Goal: Check status: Check status

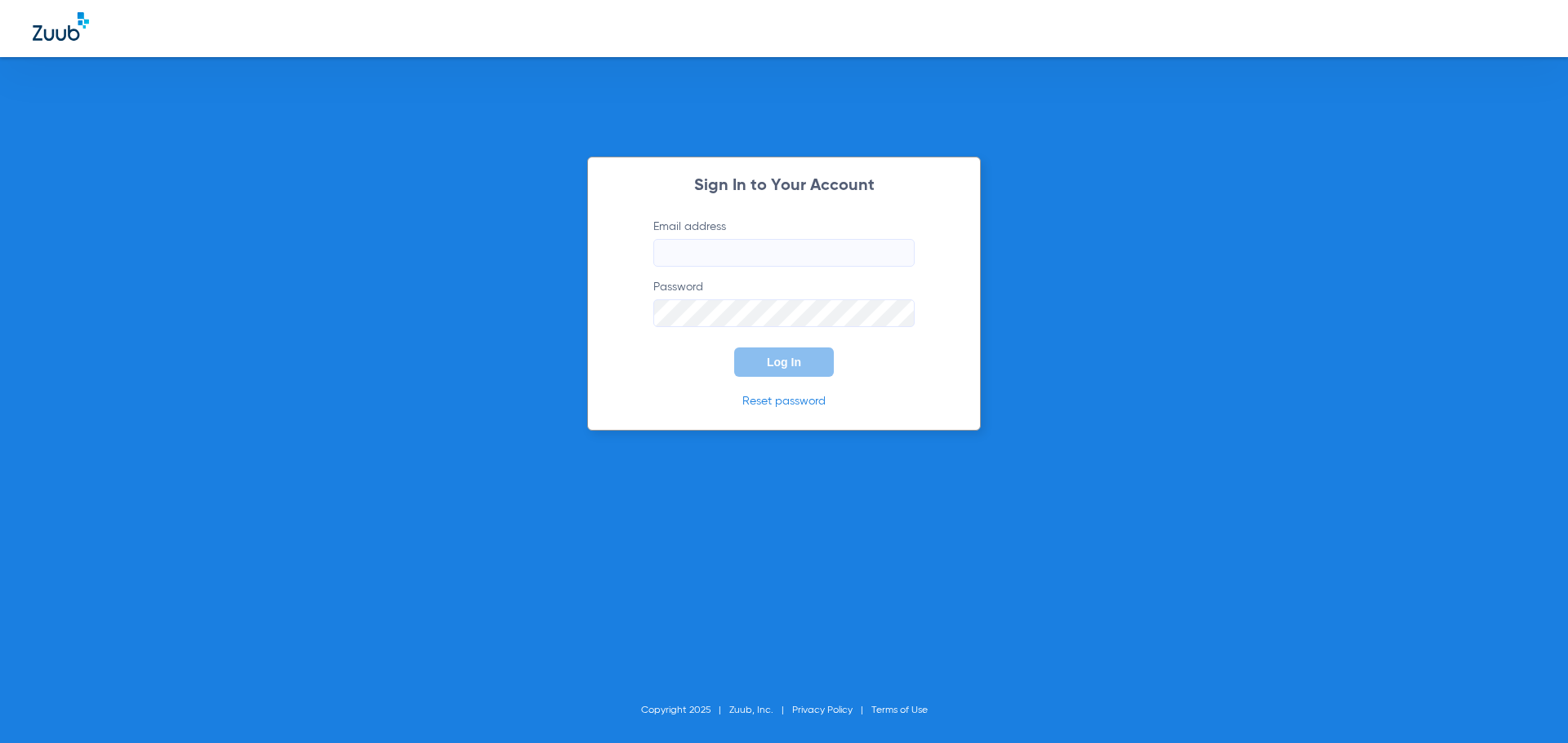
type input "[EMAIL_ADDRESS][DOMAIN_NAME]"
click at [789, 380] on div "Sign In to Your Account Email address [EMAIL_ADDRESS][DOMAIN_NAME] Password Log…" at bounding box center [784, 294] width 393 height 274
click at [789, 370] on button "Log In" at bounding box center [784, 362] width 100 height 29
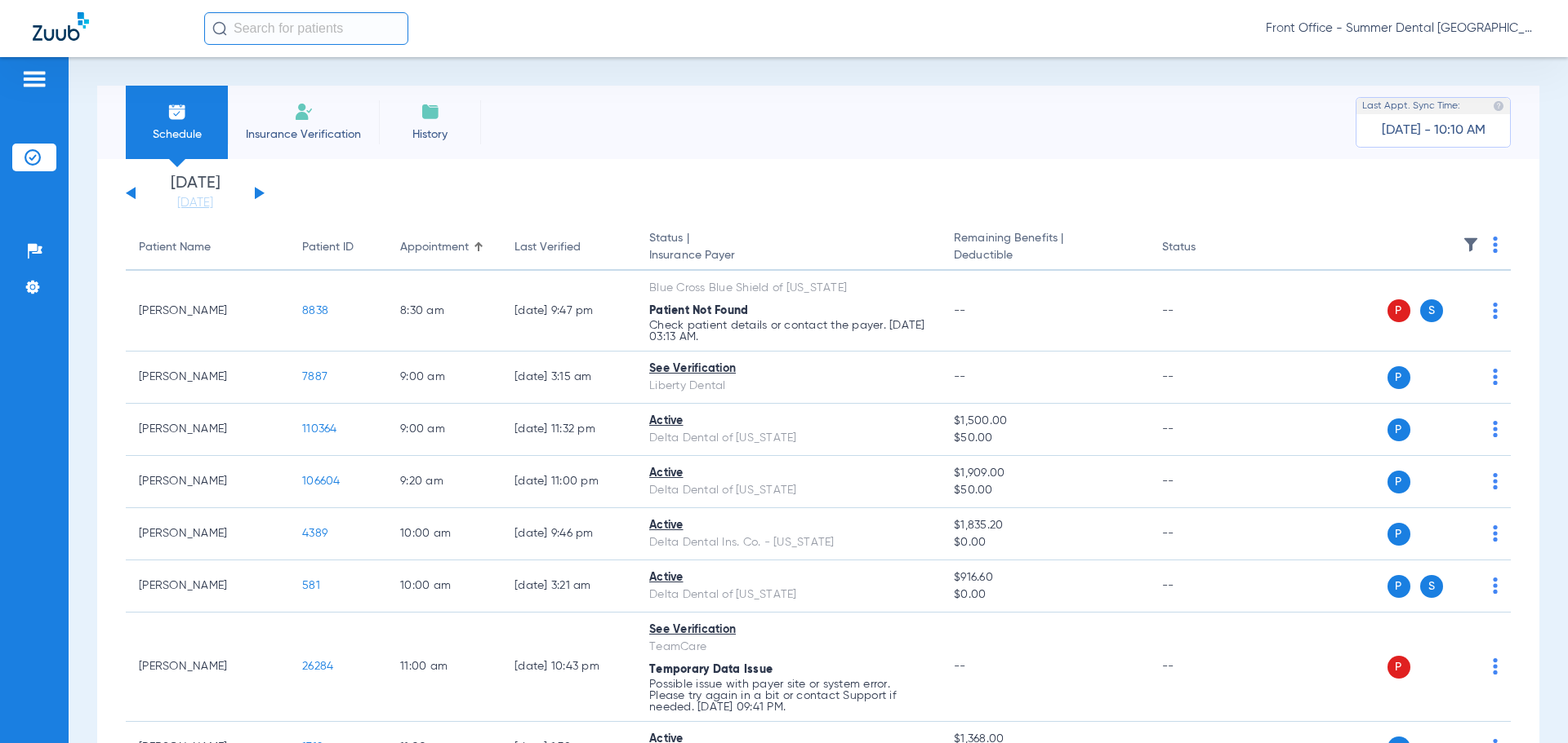
click at [260, 193] on button at bounding box center [259, 193] width 10 height 12
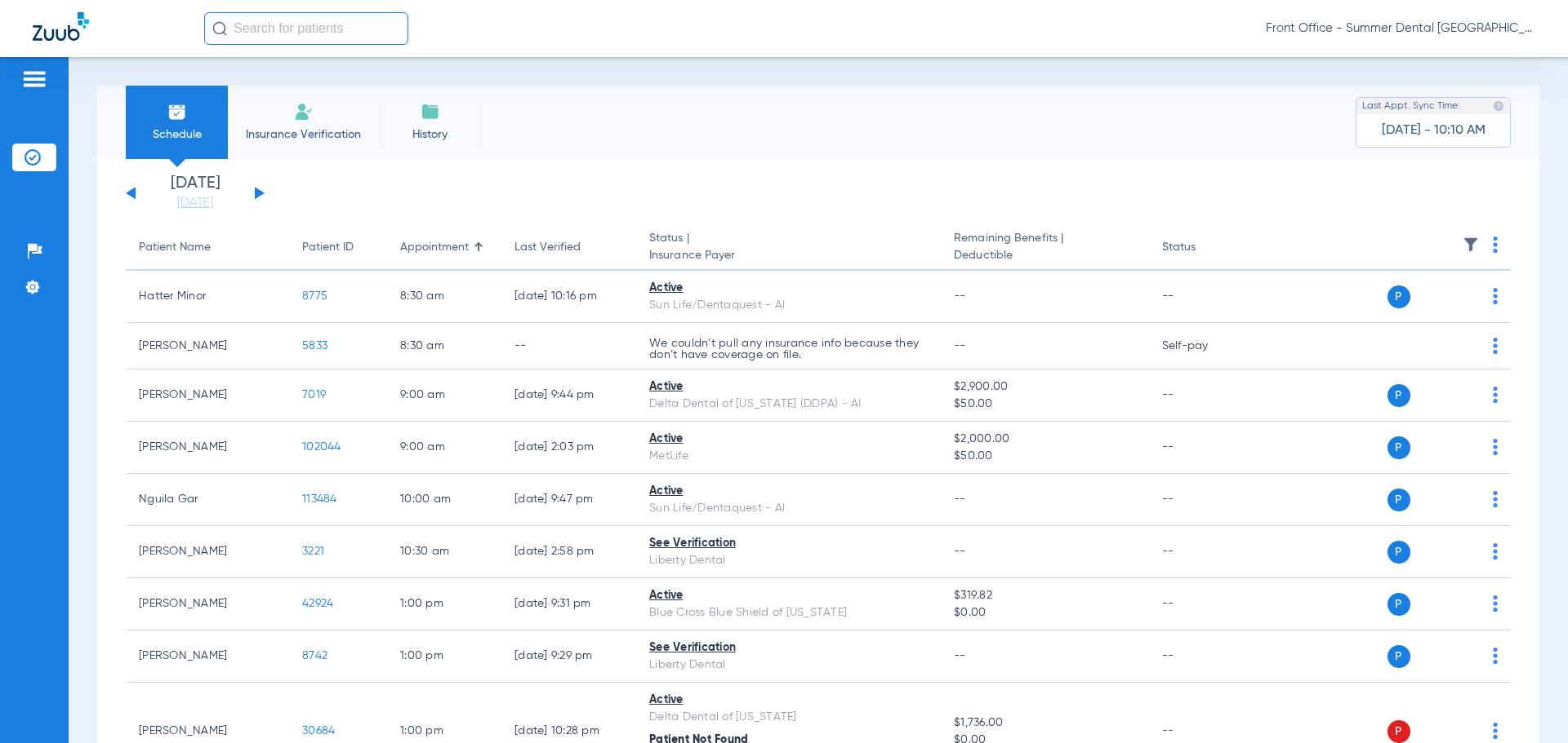
click at [264, 193] on button at bounding box center [259, 193] width 10 height 12
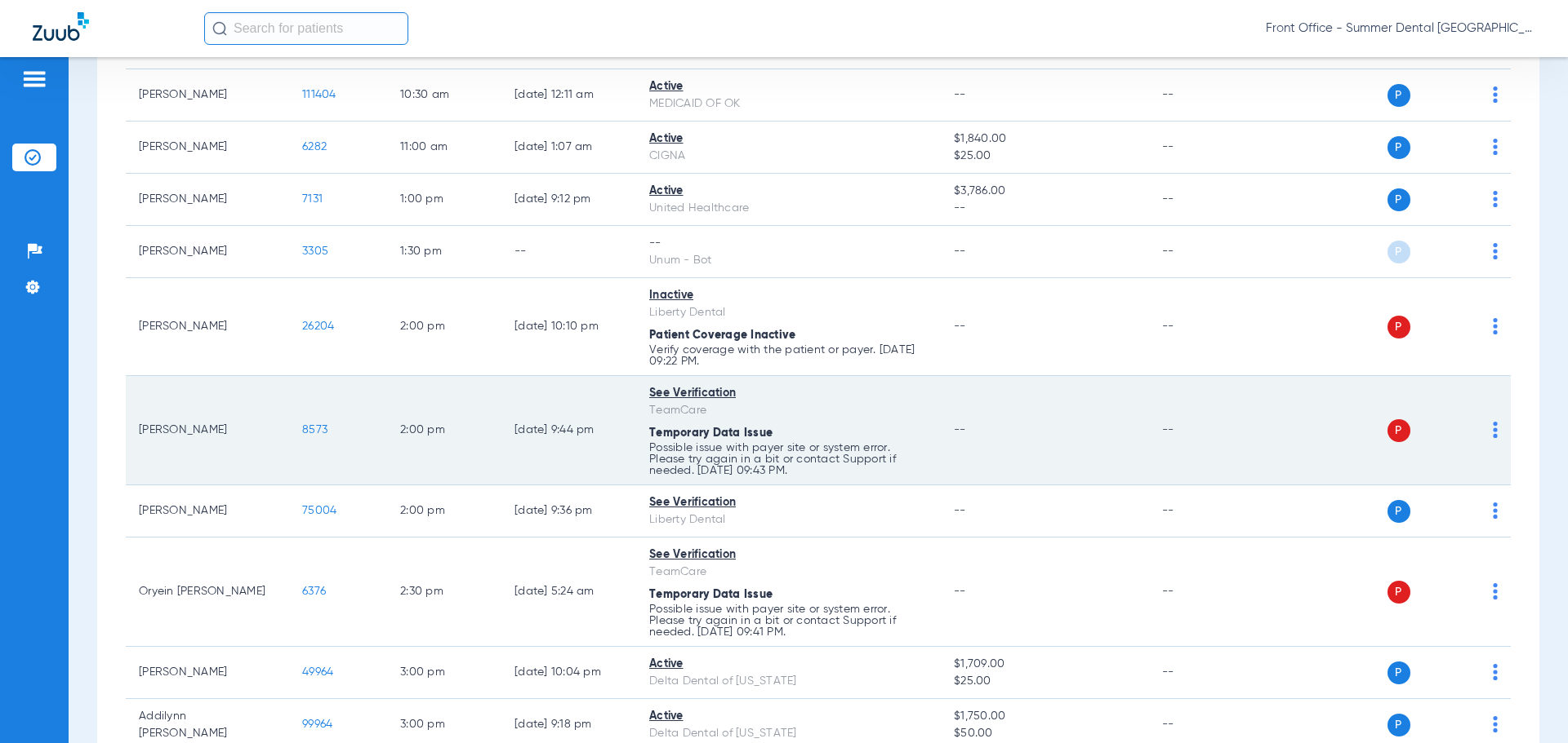
scroll to position [1276, 0]
